Goal: Navigation & Orientation: Find specific page/section

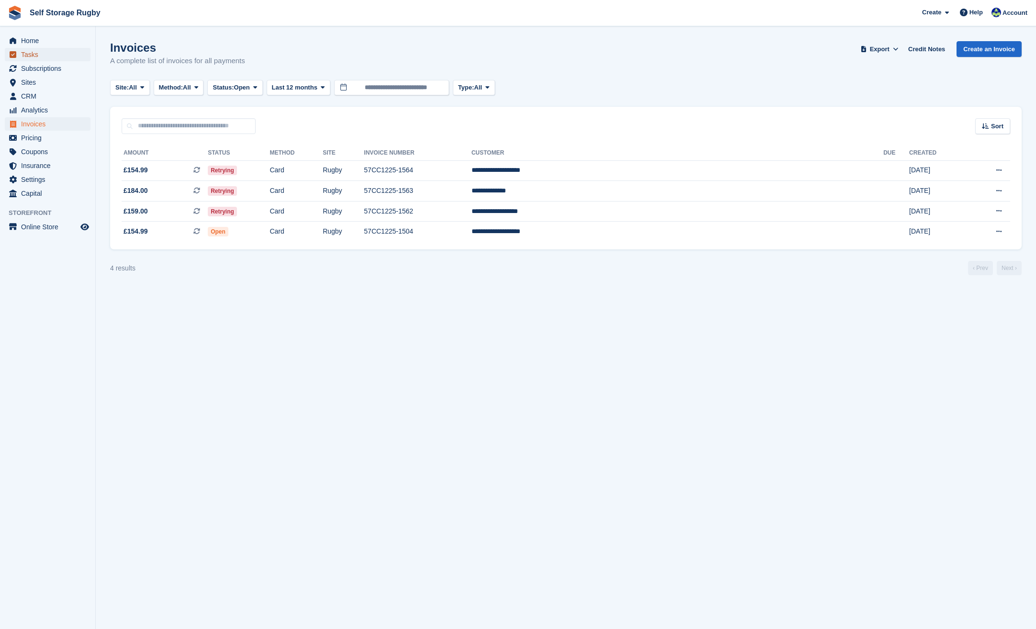
click at [38, 53] on span "Tasks" at bounding box center [49, 54] width 57 height 13
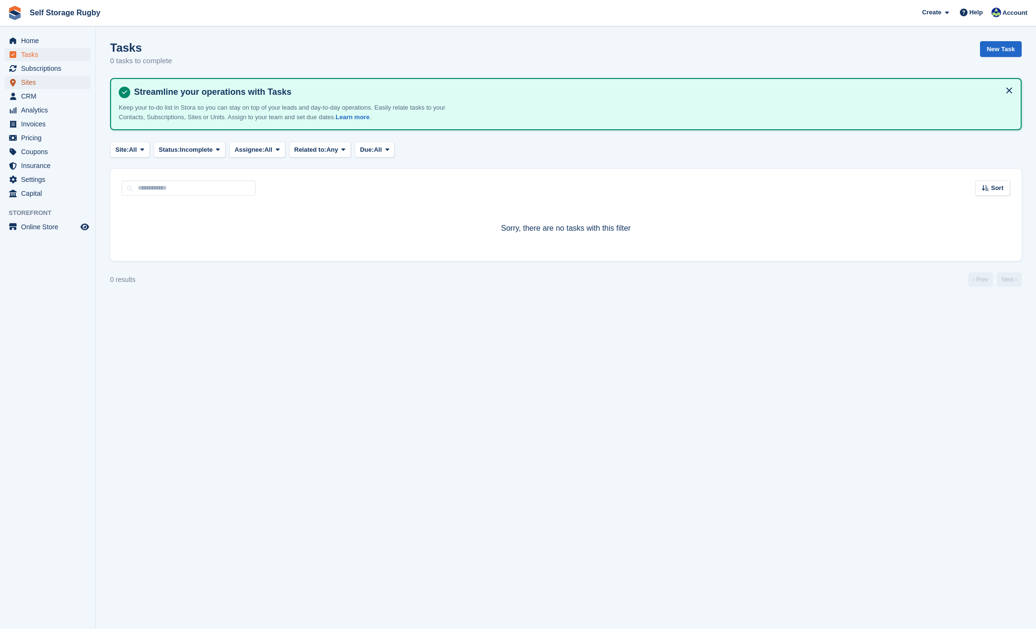
click at [31, 85] on span "Sites" at bounding box center [49, 82] width 57 height 13
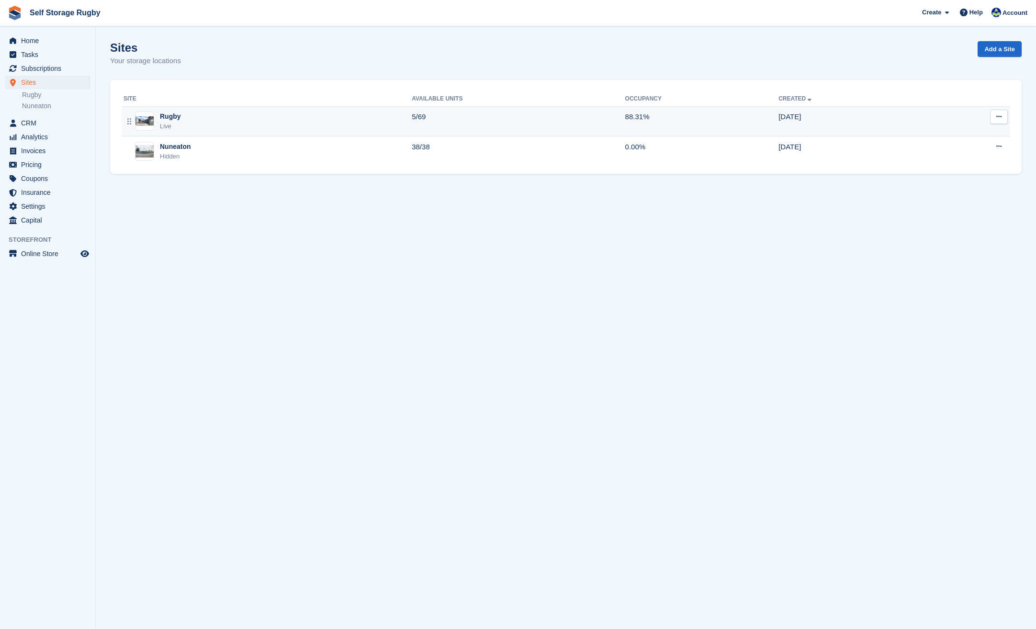
click at [217, 120] on div "Rugby Live" at bounding box center [268, 122] width 288 height 20
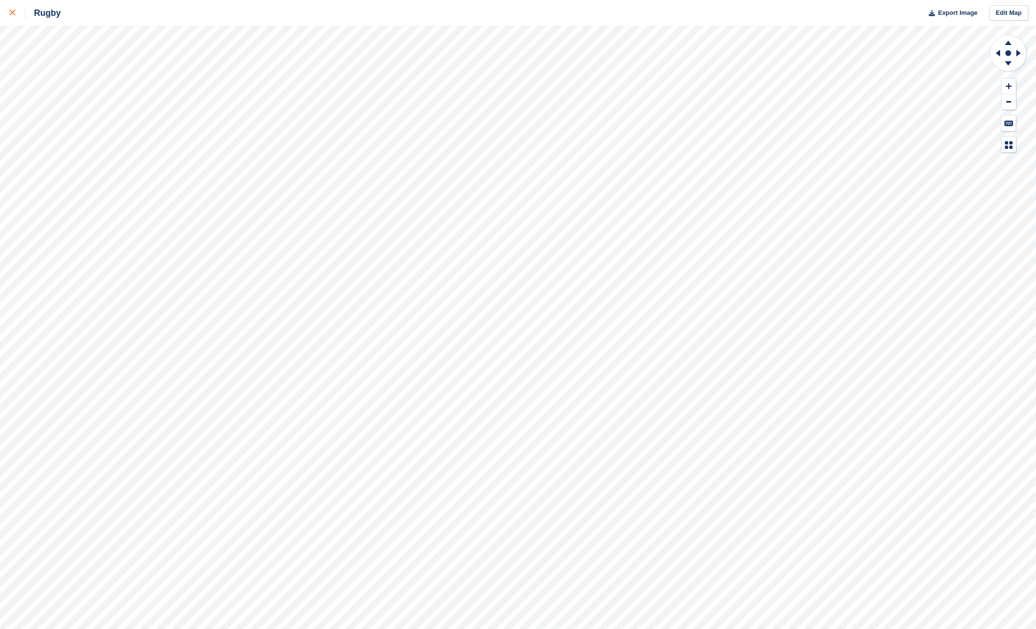
click at [15, 11] on icon at bounding box center [13, 13] width 6 height 6
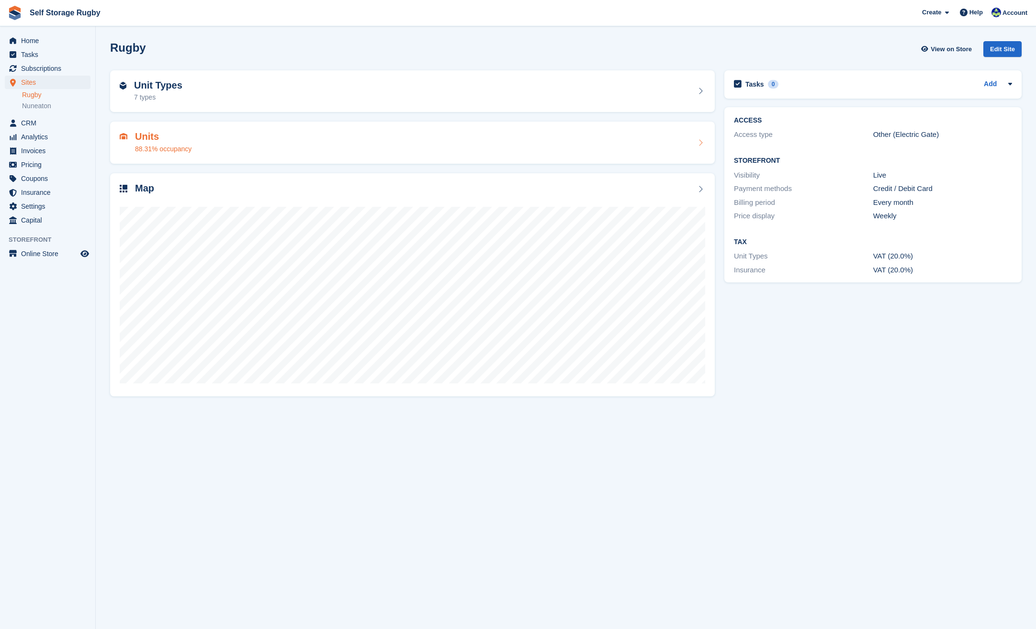
click at [146, 136] on h2 "Units" at bounding box center [163, 136] width 57 height 11
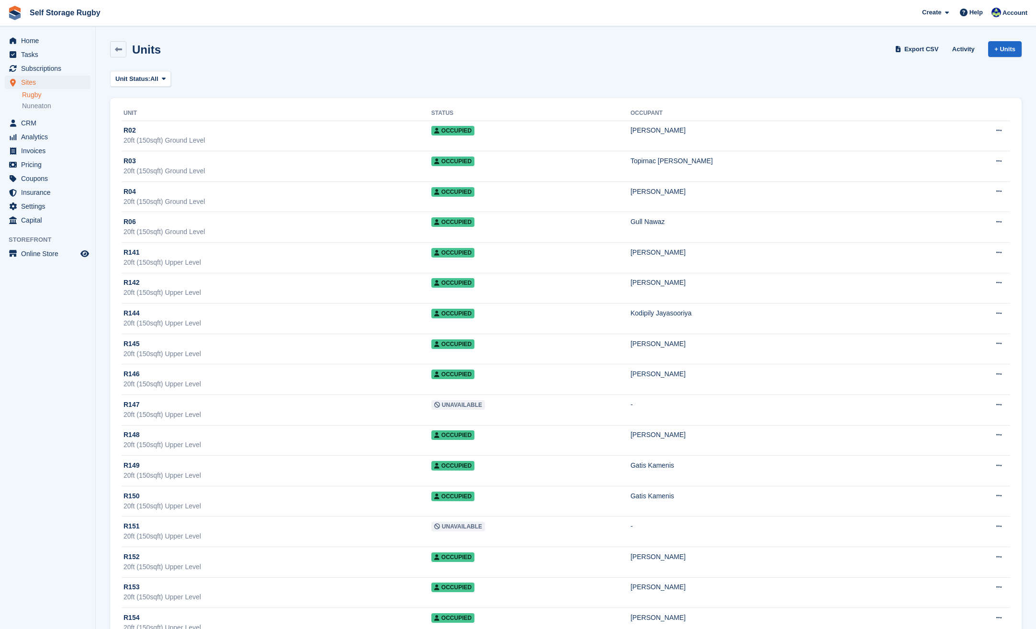
click at [35, 92] on link "Rugby" at bounding box center [56, 95] width 68 height 9
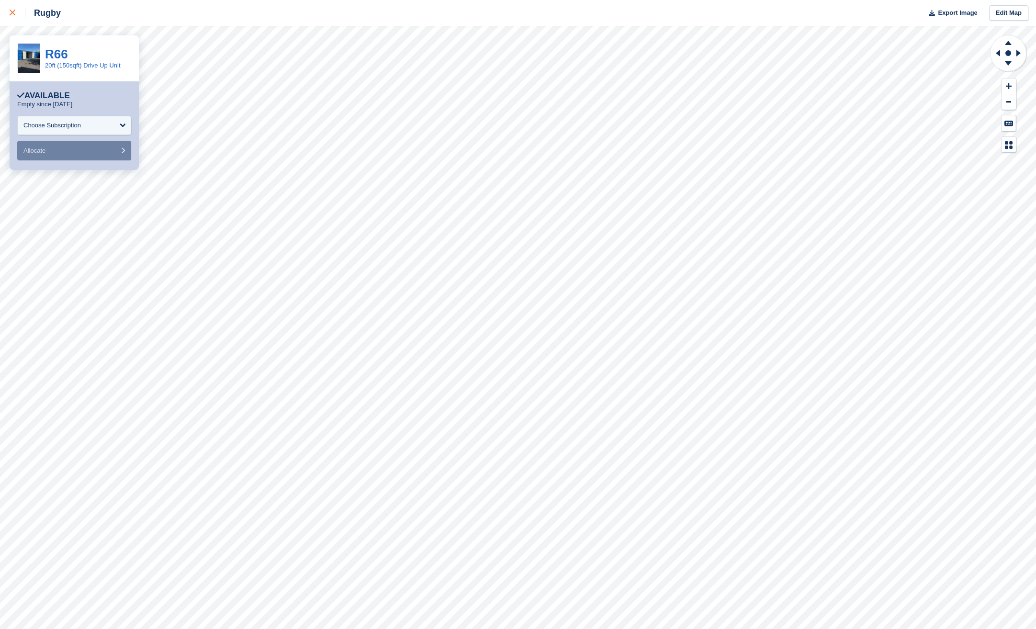
click at [23, 5] on link at bounding box center [12, 13] width 25 height 26
